Goal: Information Seeking & Learning: Learn about a topic

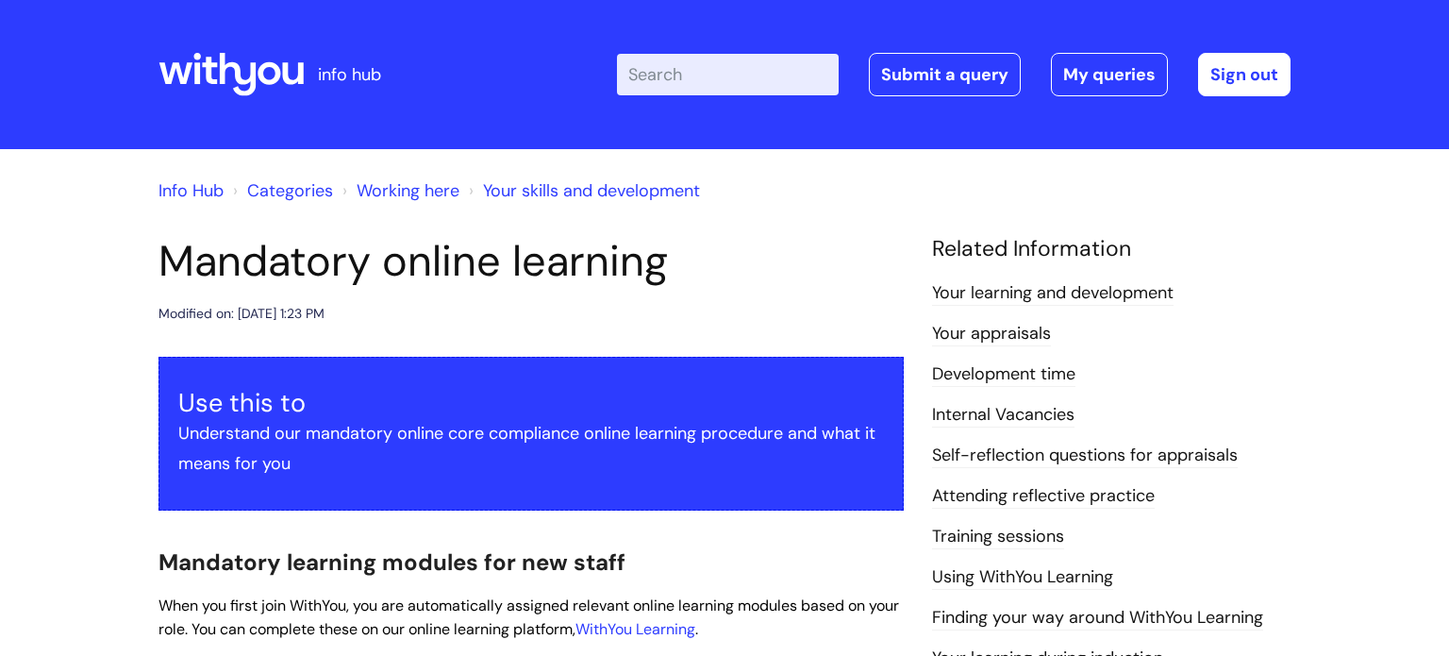
scroll to position [1049, 0]
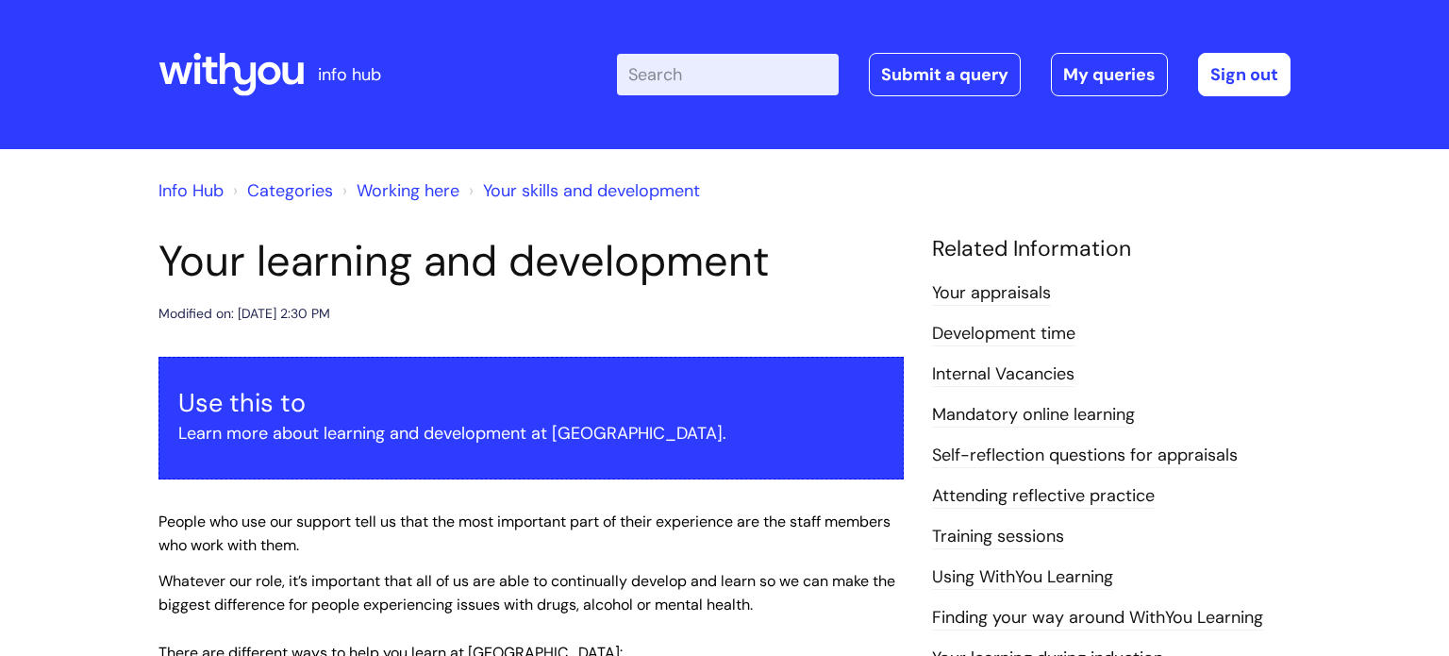
click at [1063, 418] on link "Mandatory online learning" at bounding box center [1033, 415] width 203 height 25
